Goal: Transaction & Acquisition: Purchase product/service

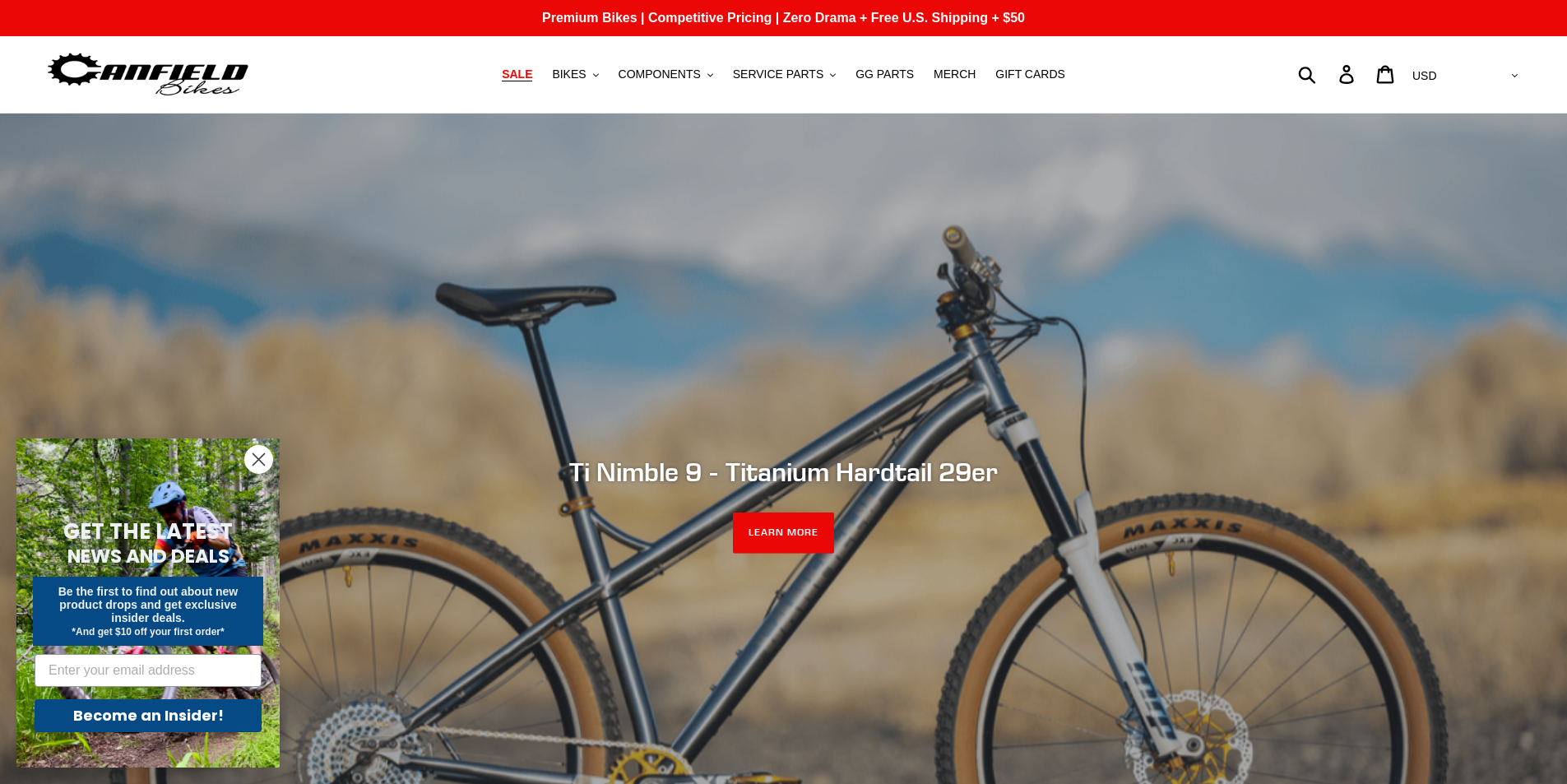
click at [532, 75] on span "SALE" at bounding box center [517, 75] width 30 height 14
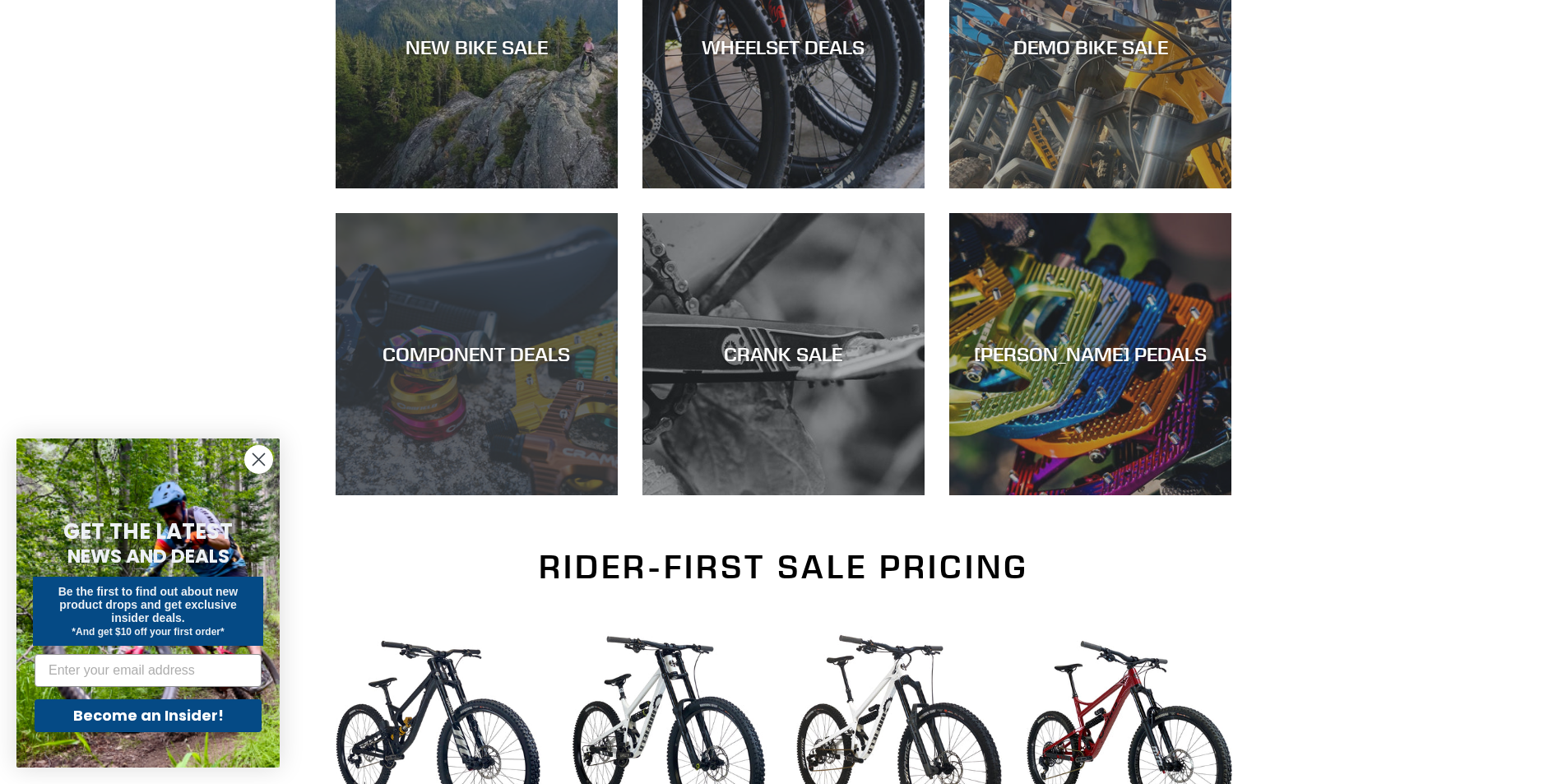
scroll to position [411, 0]
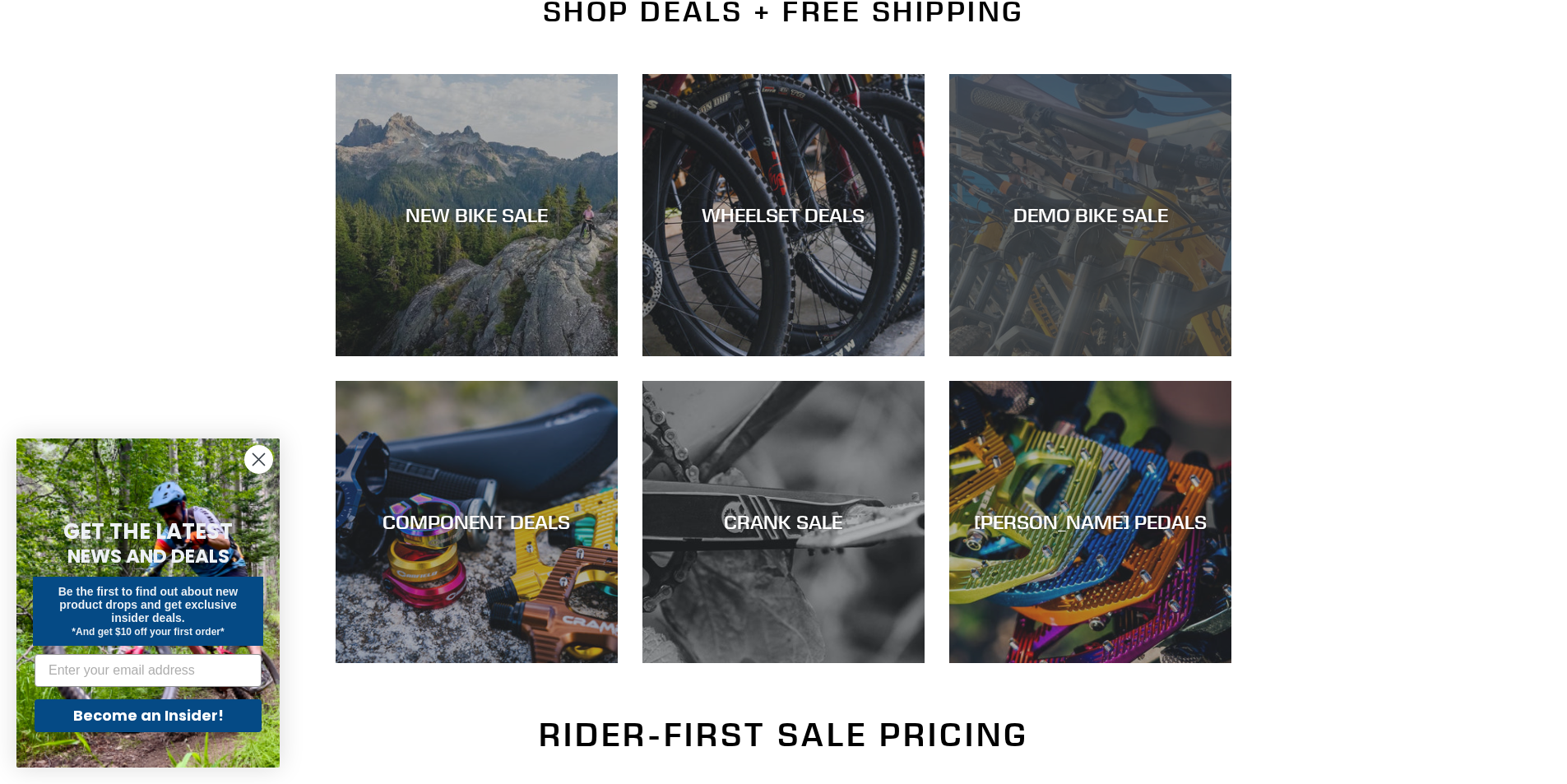
click at [1075, 206] on div "DEMO BIKE SALE" at bounding box center [1090, 215] width 282 height 24
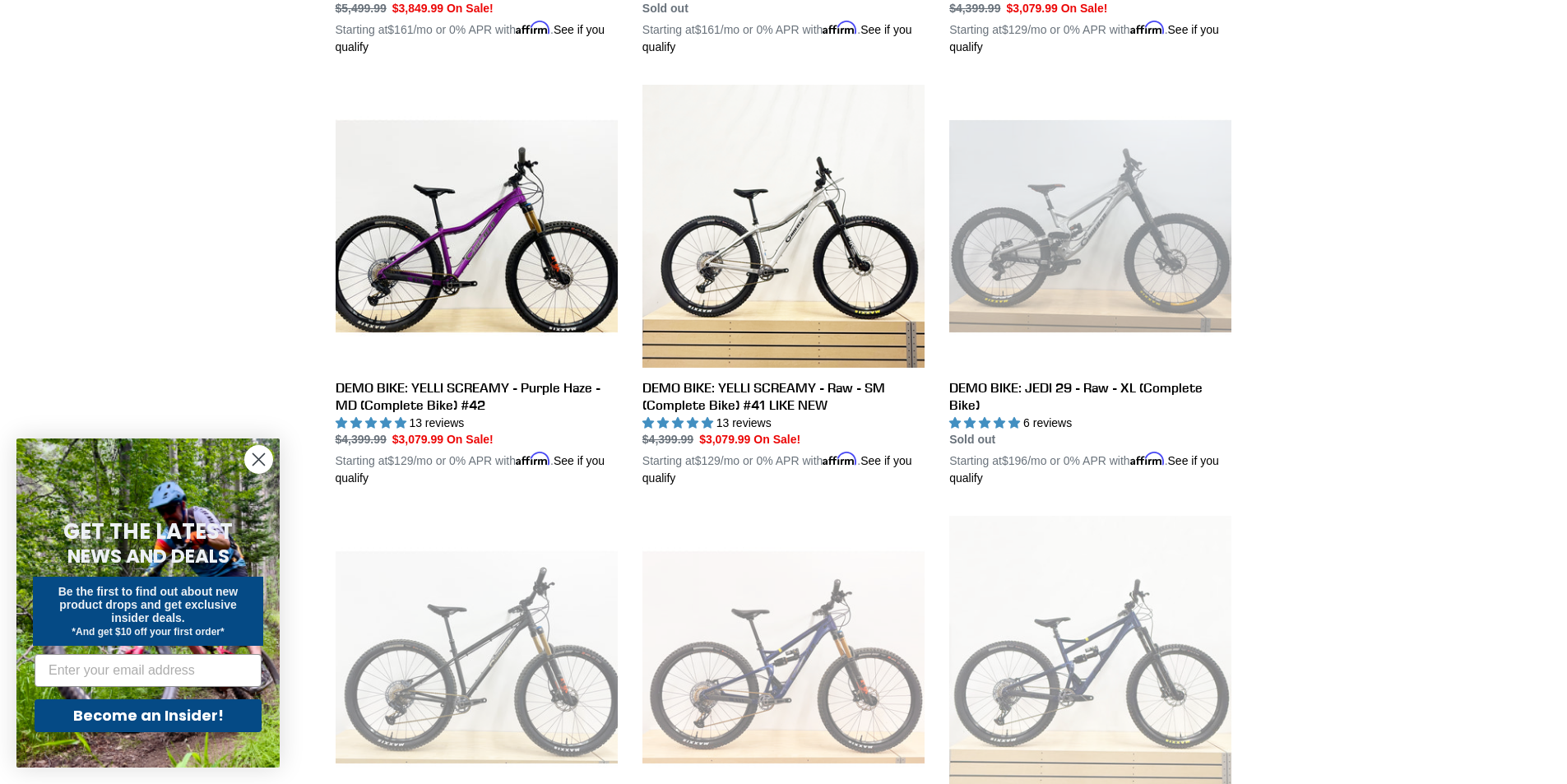
scroll to position [1682, 0]
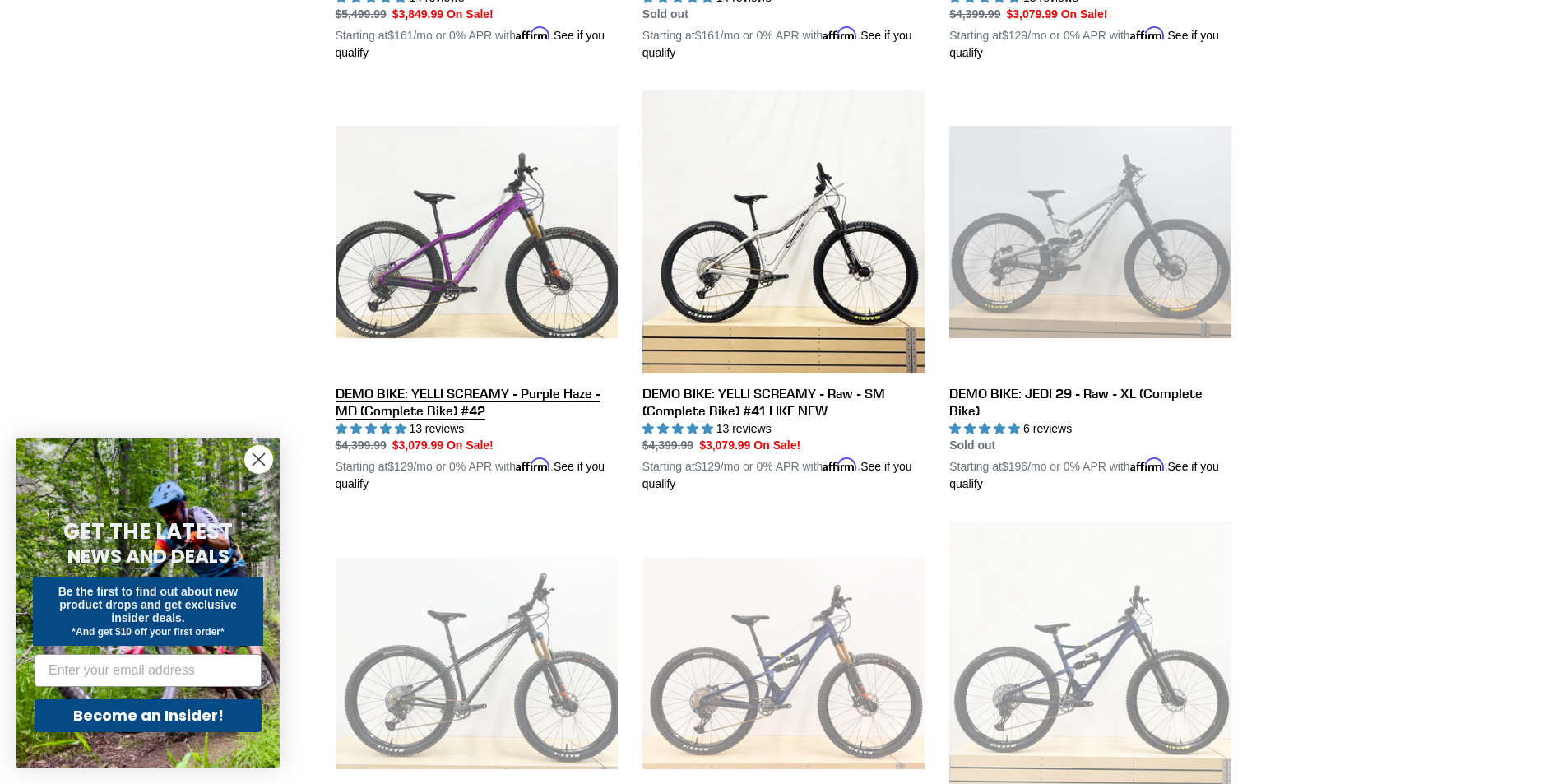
click at [456, 244] on link "DEMO BIKE: YELLI SCREAMY - Purple Haze - MD (Complete Bike) #42" at bounding box center [476, 291] width 282 height 402
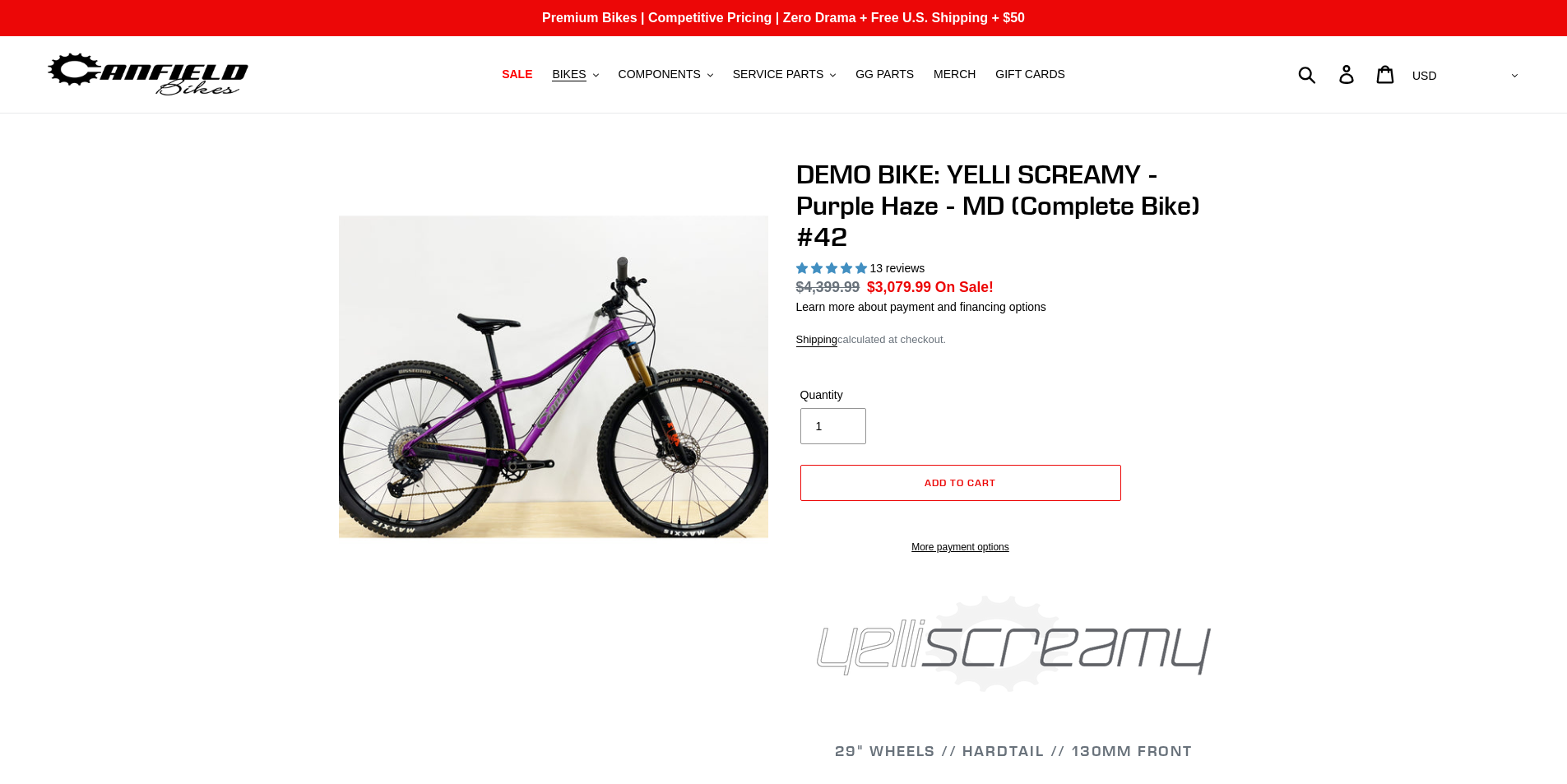
select select "highest-rating"
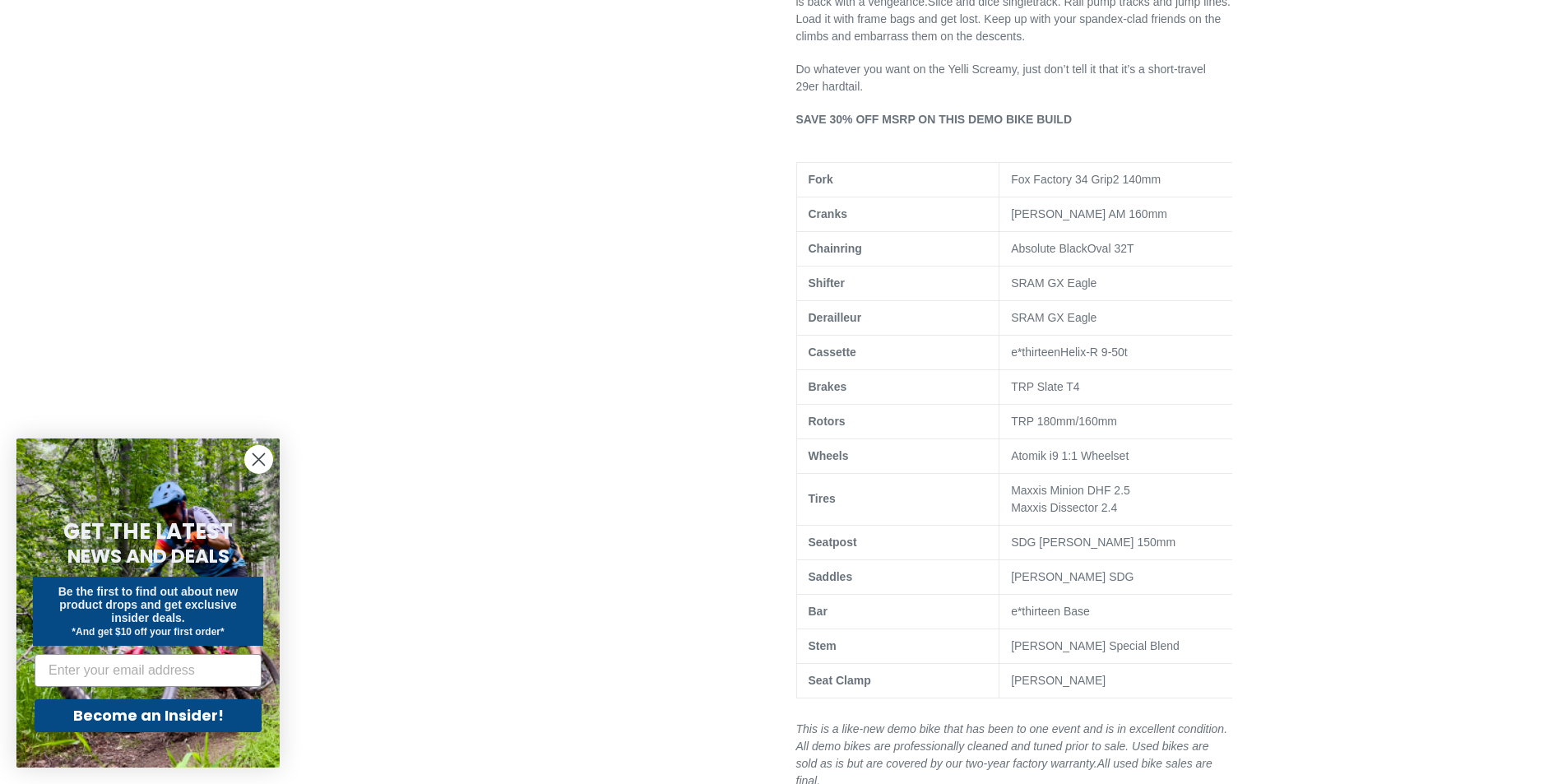
scroll to position [904, 0]
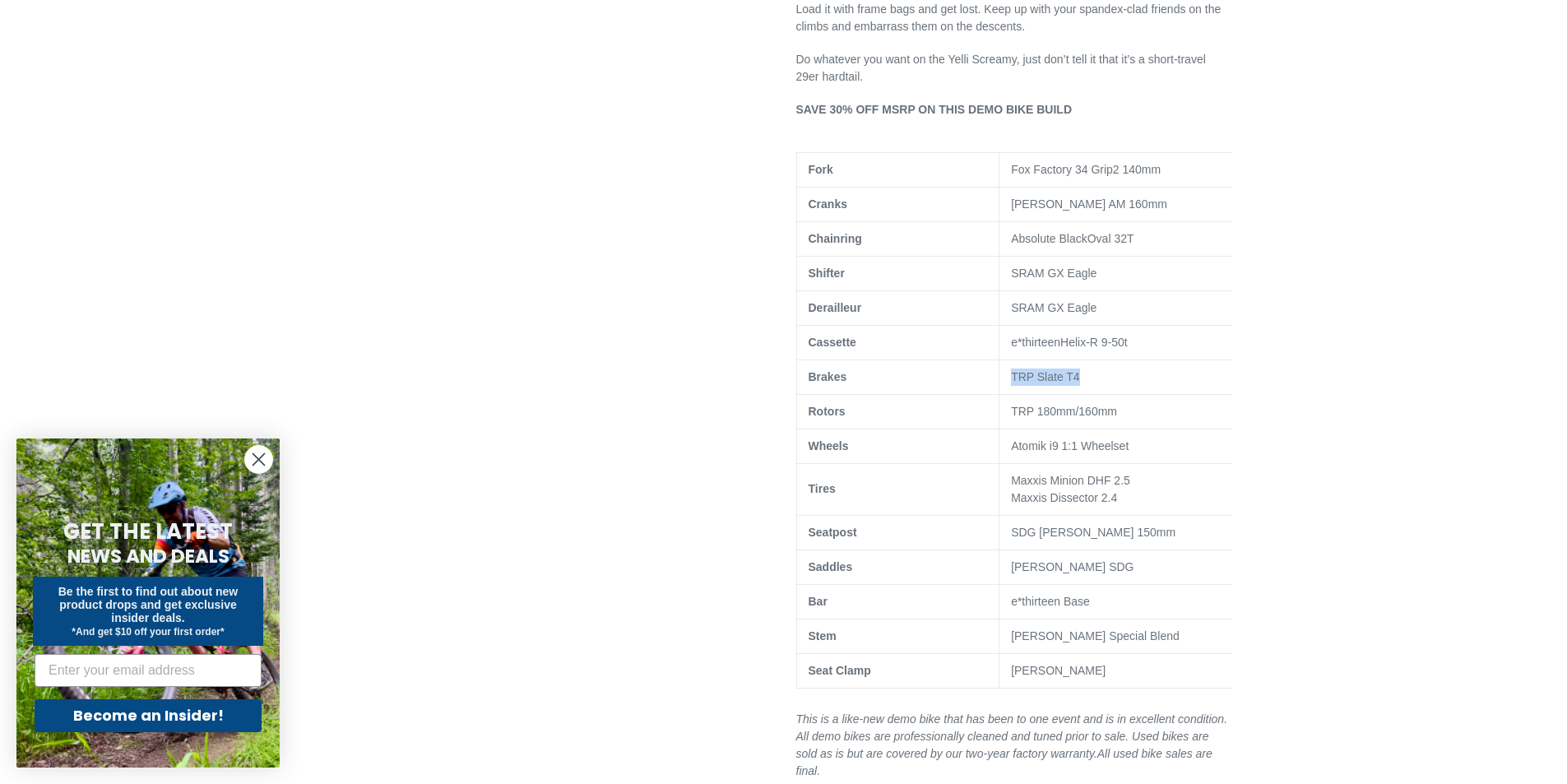
drag, startPoint x: 1073, startPoint y: 393, endPoint x: 983, endPoint y: 400, distance: 90.3
click at [990, 394] on tr "Brakes TRP Slate T4" at bounding box center [1021, 377] width 450 height 34
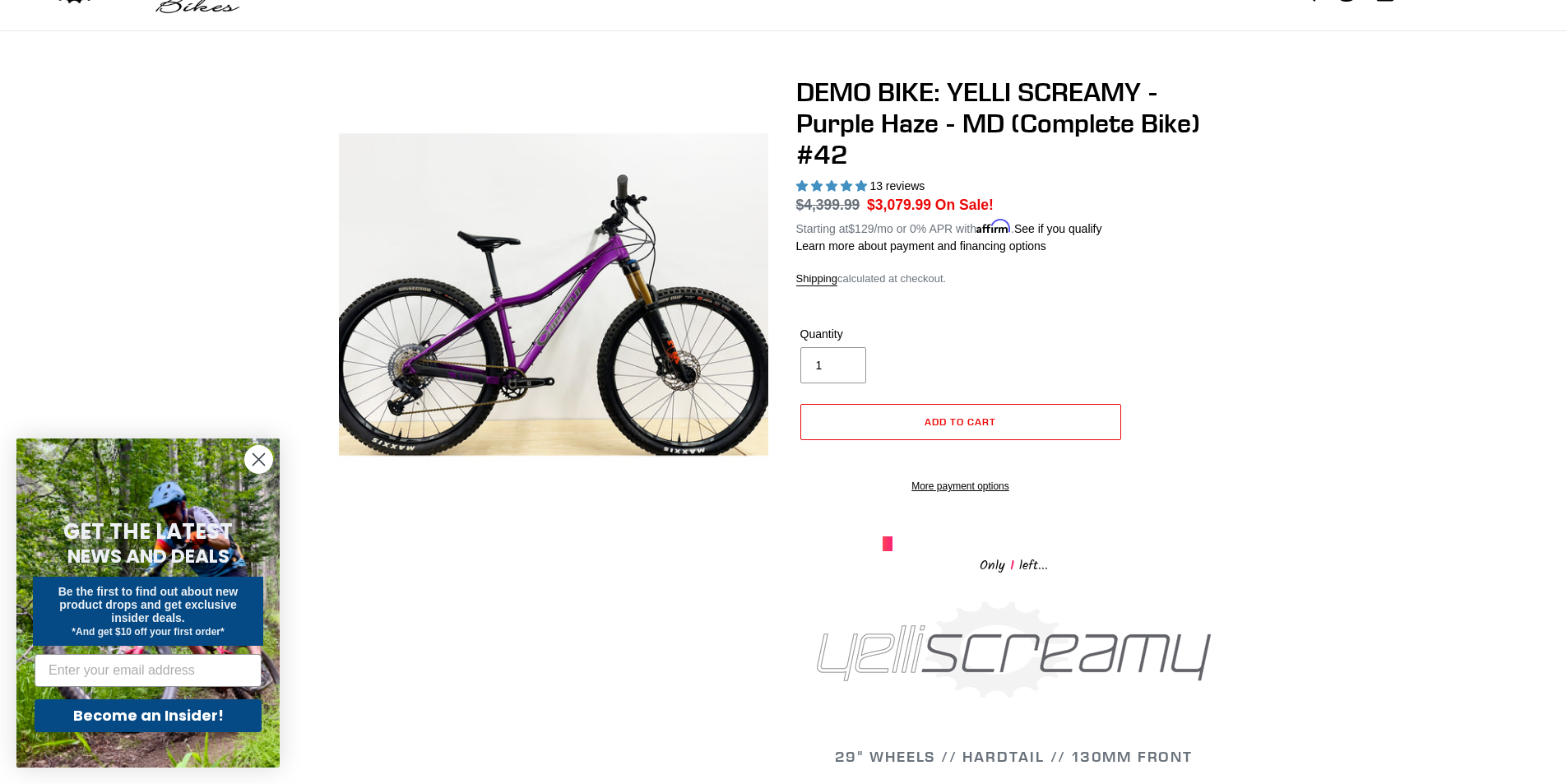
scroll to position [0, 0]
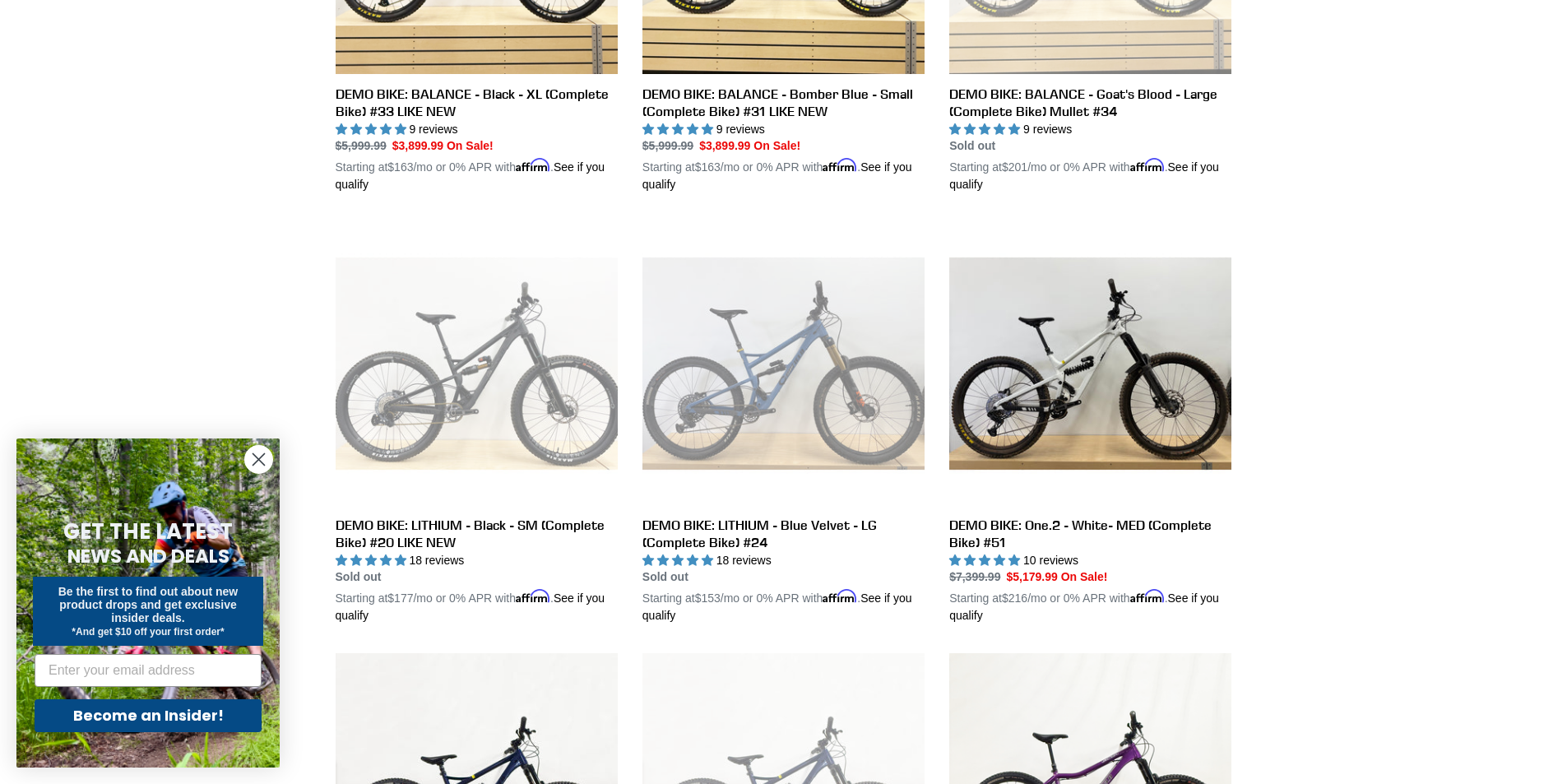
scroll to position [360, 0]
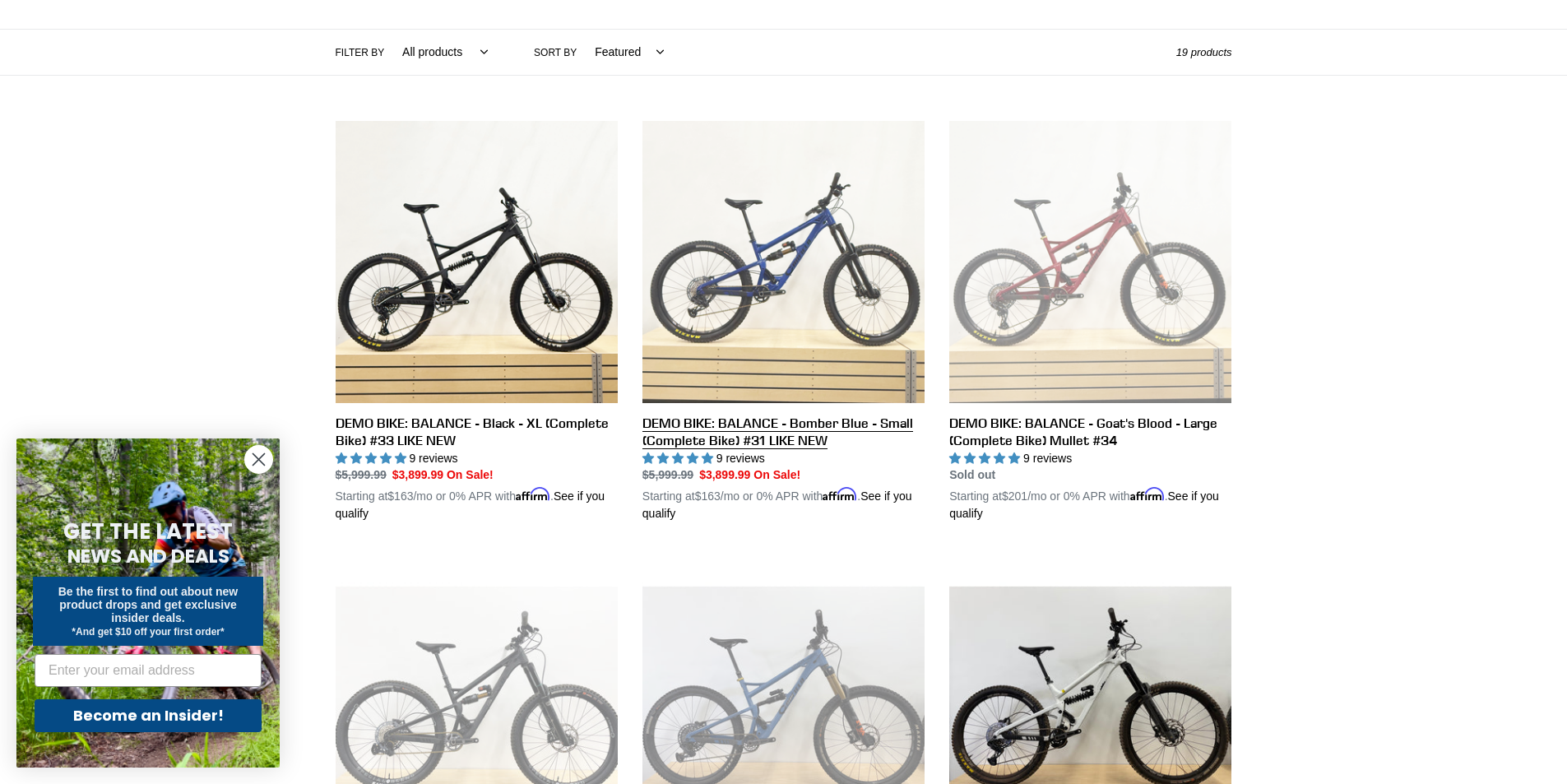
click at [769, 254] on link "DEMO BIKE: BALANCE - Bomber Blue - Small (Complete Bike) #31 LIKE NEW" at bounding box center [784, 322] width 282 height 402
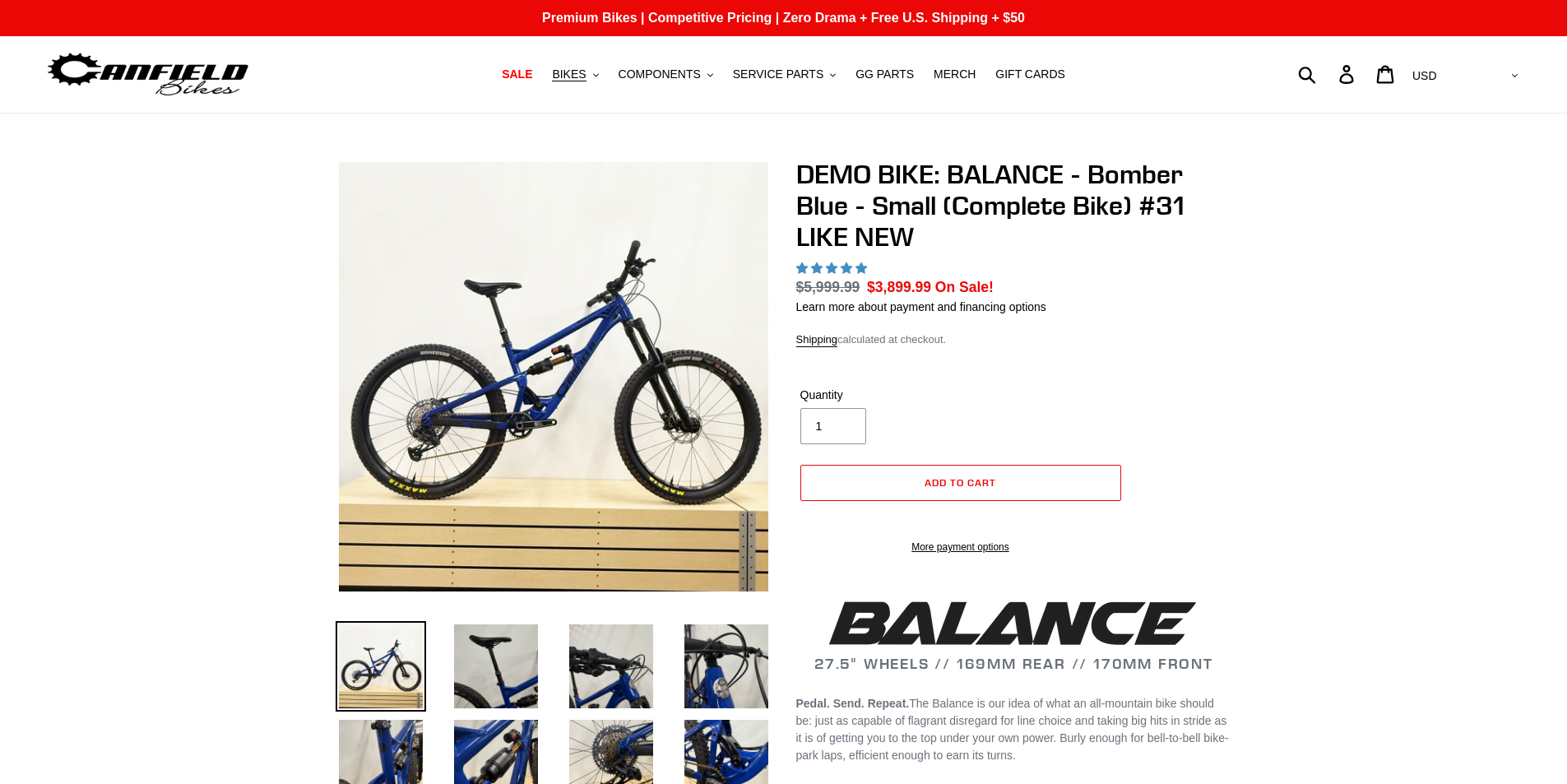
select select "highest-rating"
